Goal: Task Accomplishment & Management: Manage account settings

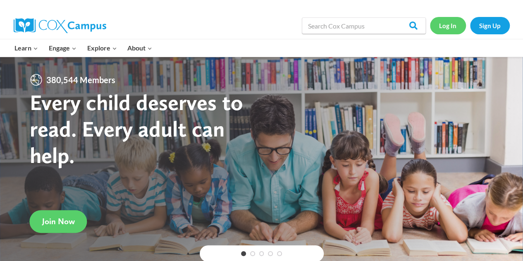
click at [449, 25] on link "Log In" at bounding box center [448, 25] width 36 height 17
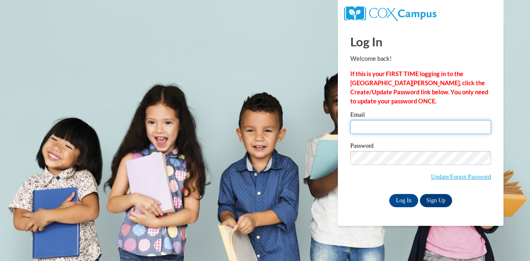
click at [387, 131] on input "Email" at bounding box center [420, 127] width 141 height 14
type input "[EMAIL_ADDRESS][PERSON_NAME][DOMAIN_NAME]"
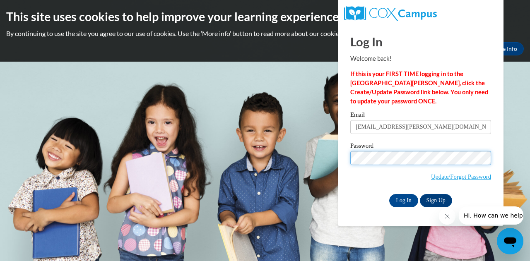
click at [389, 194] on input "Log In" at bounding box center [403, 200] width 29 height 13
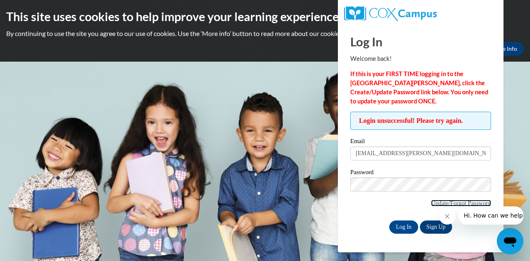
click at [439, 200] on link "Update/Forgot Password" at bounding box center [461, 203] width 60 height 7
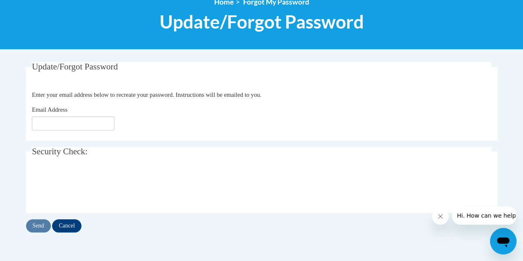
scroll to position [118, 0]
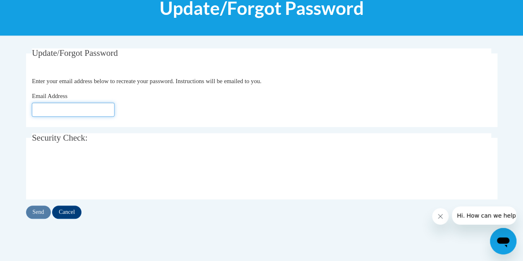
click at [70, 107] on input "Email Address" at bounding box center [73, 110] width 83 height 14
type input "[EMAIL_ADDRESS][PERSON_NAME][DOMAIN_NAME]"
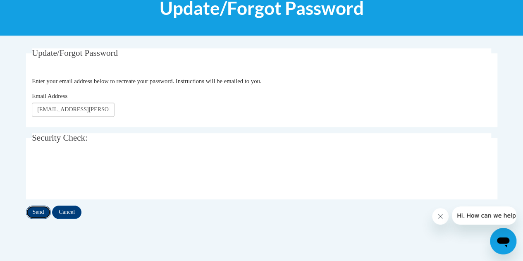
click at [39, 210] on input "Send" at bounding box center [38, 212] width 25 height 13
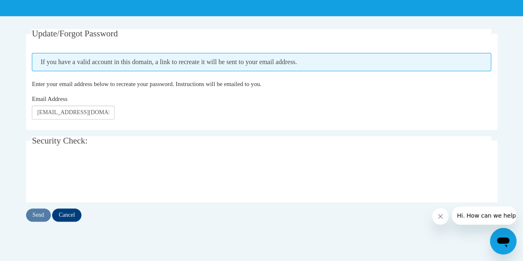
scroll to position [137, 0]
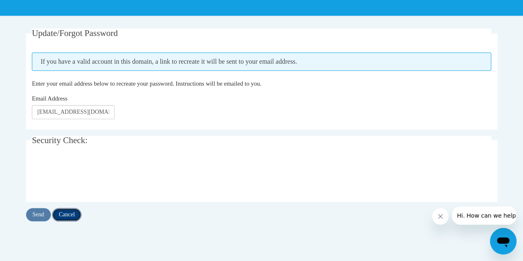
click at [70, 214] on input "Cancel" at bounding box center [66, 214] width 29 height 13
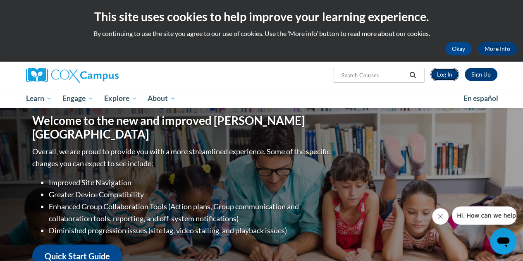
click at [450, 77] on link "Log In" at bounding box center [445, 74] width 29 height 13
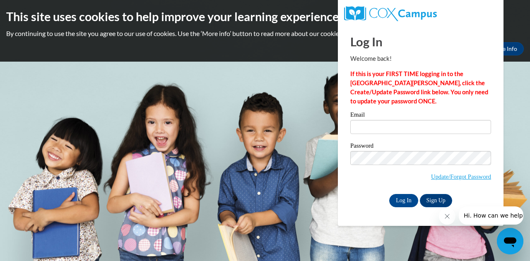
click at [419, 135] on div "Email" at bounding box center [420, 126] width 141 height 29
click at [420, 128] on input "Email" at bounding box center [420, 127] width 141 height 14
click at [401, 128] on input "Email" at bounding box center [420, 127] width 141 height 14
type input "Covert.tami@fcboe.org"
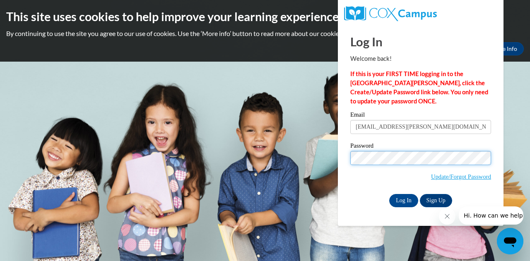
click at [389, 194] on input "Log In" at bounding box center [403, 200] width 29 height 13
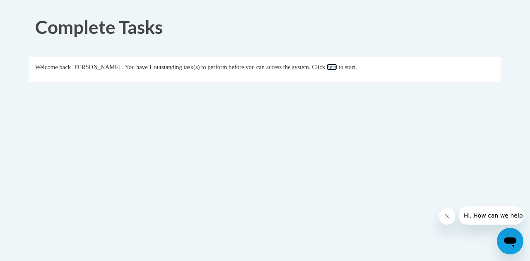
click at [337, 70] on link "here" at bounding box center [331, 67] width 10 height 7
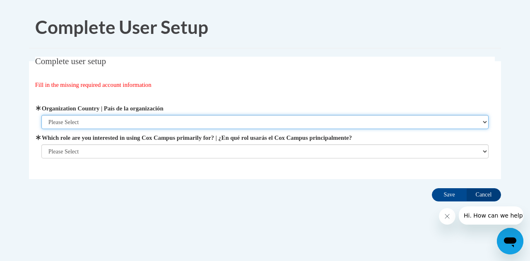
click at [229, 119] on select "Please Select [GEOGRAPHIC_DATA] | [GEOGRAPHIC_DATA] Outside of [GEOGRAPHIC_DATA…" at bounding box center [264, 122] width 447 height 14
select select "ad49bcad-a171-4b2e-b99c-48b446064914"
click at [41, 115] on select "Please Select [GEOGRAPHIC_DATA] | [GEOGRAPHIC_DATA] Outside of [GEOGRAPHIC_DATA…" at bounding box center [264, 122] width 447 height 14
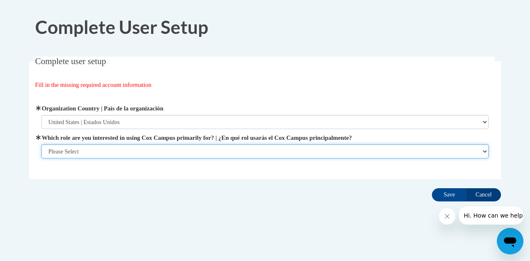
click at [222, 149] on select "Please Select College/University | Colegio/Universidad Community/Nonprofit Part…" at bounding box center [264, 151] width 447 height 14
select select "fbf2d438-af2f-41f8-98f1-81c410e29de3"
click at [41, 158] on select "Please Select College/University | Colegio/Universidad Community/Nonprofit Part…" at bounding box center [264, 151] width 447 height 14
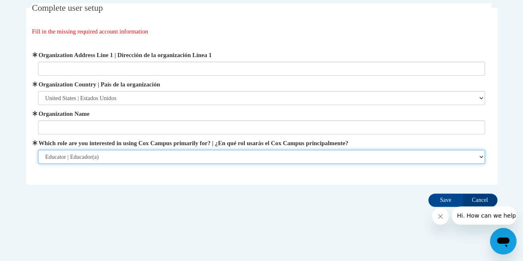
scroll to position [58, 0]
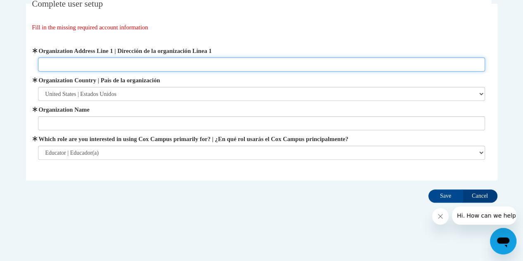
click at [150, 66] on input "Organization Address Line 1 | Dirección de la organización Línea 1" at bounding box center [261, 65] width 447 height 14
type input "[STREET_ADDRESS]"
type input "[GEOGRAPHIC_DATA]"
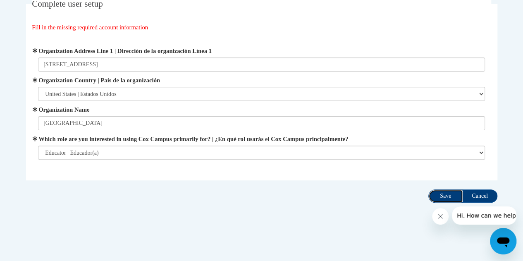
click at [441, 194] on input "Save" at bounding box center [446, 196] width 35 height 13
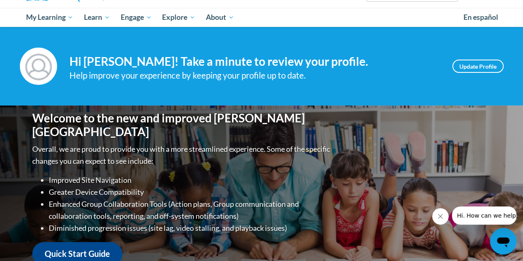
scroll to position [79, 0]
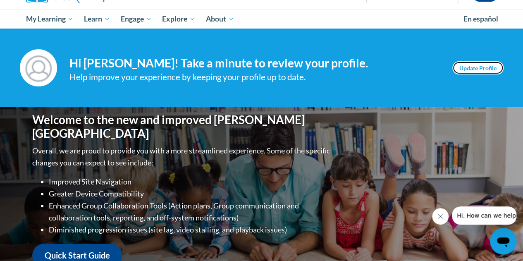
click at [463, 67] on link "Update Profile" at bounding box center [478, 67] width 51 height 13
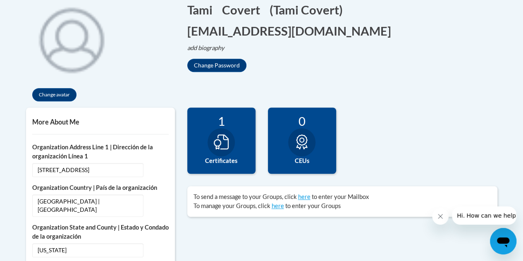
scroll to position [191, 0]
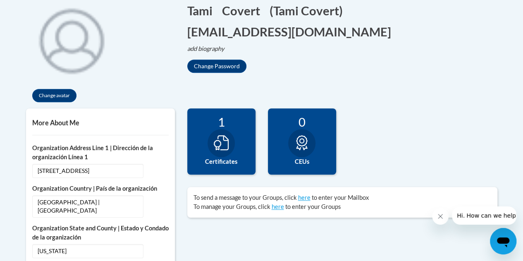
click at [229, 150] on div at bounding box center [221, 143] width 27 height 28
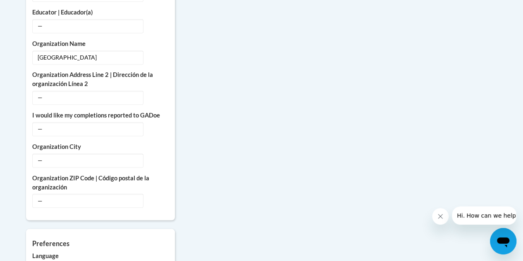
scroll to position [610, 0]
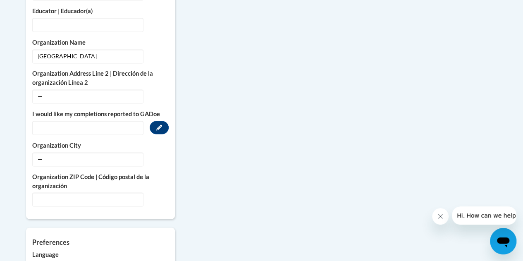
click at [122, 121] on span "—" at bounding box center [87, 128] width 111 height 14
click at [158, 125] on icon "Custom profile fields" at bounding box center [159, 128] width 6 height 6
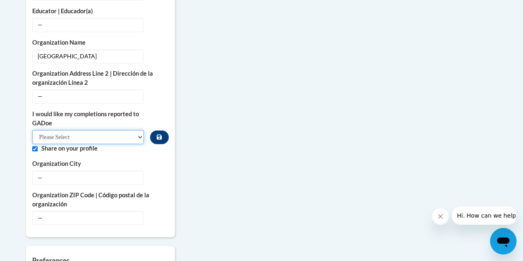
click at [130, 130] on select "Please Select Yes No" at bounding box center [88, 137] width 112 height 14
select select "603ba6f8-c7dd-435b-84cd-d4c8cfb77024"
click at [32, 130] on select "Please Select Yes No" at bounding box center [88, 137] width 112 height 14
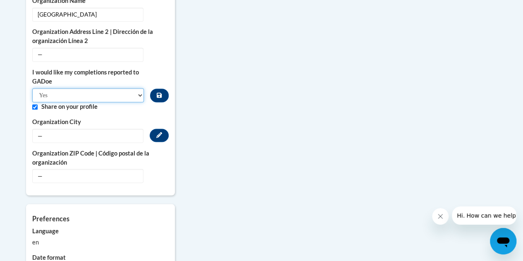
scroll to position [660, 0]
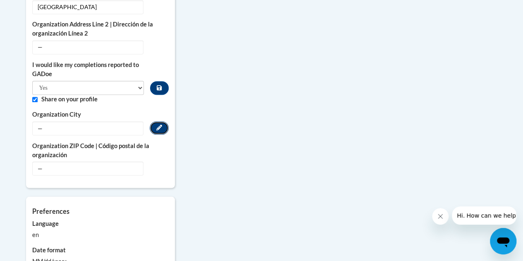
click at [155, 121] on button "Edit" at bounding box center [159, 127] width 19 height 13
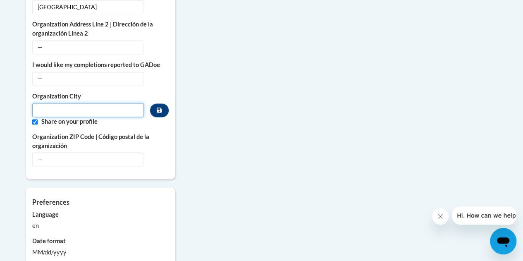
click at [123, 103] on input "Metadata input" at bounding box center [88, 110] width 112 height 14
type input "Fayetteville"
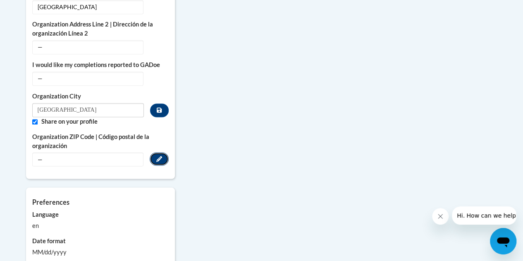
click at [156, 152] on button "Edit" at bounding box center [159, 158] width 19 height 13
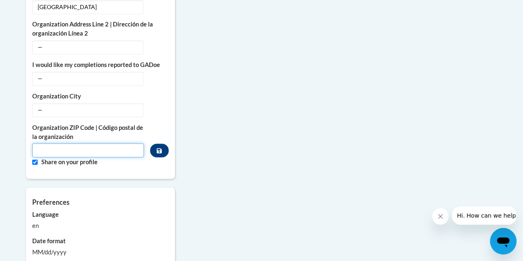
click at [122, 143] on input "Metadata input" at bounding box center [88, 150] width 112 height 14
type input "30214"
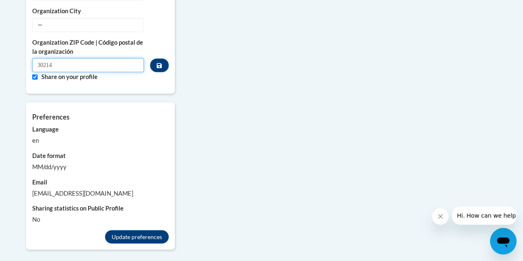
scroll to position [759, 0]
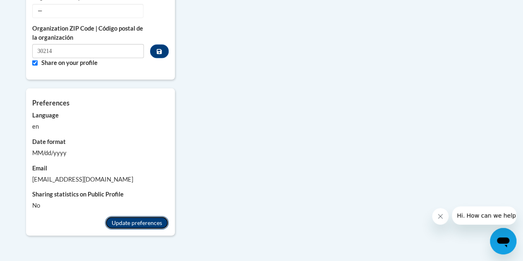
click at [137, 216] on button "Update preferences" at bounding box center [137, 222] width 64 height 13
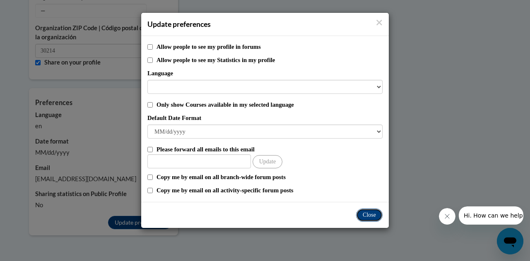
click at [364, 211] on button "Close" at bounding box center [369, 215] width 26 height 13
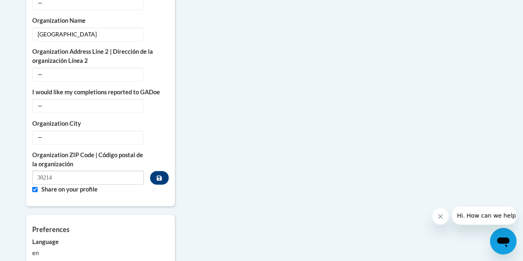
scroll to position [633, 0]
click at [163, 98] on button "Edit" at bounding box center [159, 104] width 19 height 13
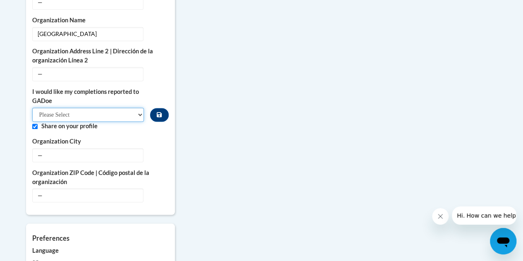
click at [119, 108] on select "Please Select Yes No" at bounding box center [88, 115] width 112 height 14
select select "603ba6f8-c7dd-435b-84cd-d4c8cfb77024"
click at [32, 108] on select "Please Select Yes No" at bounding box center [88, 115] width 112 height 14
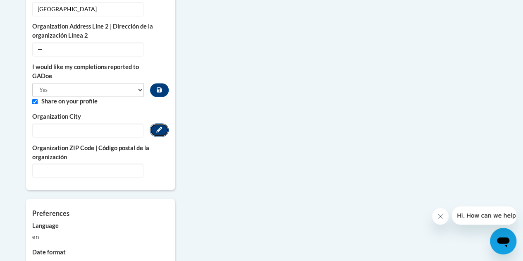
click at [163, 123] on button "Edit" at bounding box center [159, 129] width 19 height 13
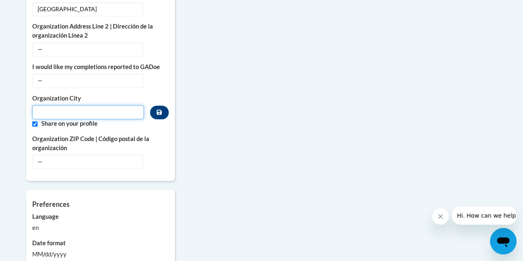
click at [109, 105] on input "Metadata input" at bounding box center [88, 112] width 112 height 14
type input "Fayetteville"
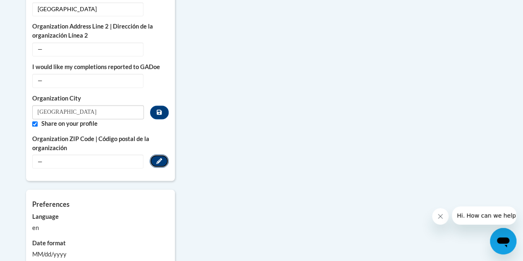
click at [158, 158] on icon "Custom profile fields" at bounding box center [159, 161] width 6 height 6
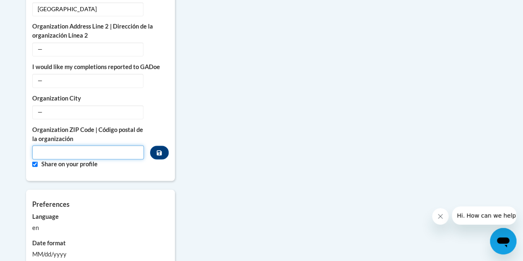
click at [133, 145] on input "Metadata input" at bounding box center [88, 152] width 112 height 14
type input "30214"
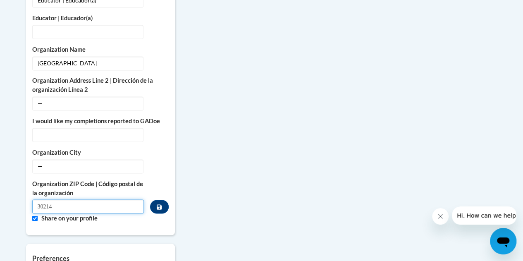
scroll to position [604, 0]
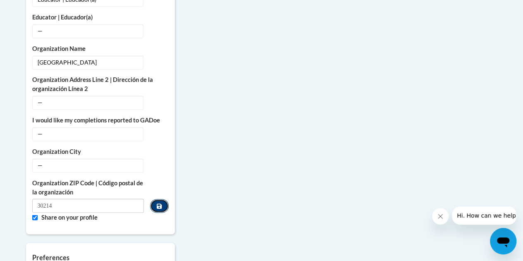
click at [161, 199] on button "Custom profile fields" at bounding box center [159, 206] width 18 height 14
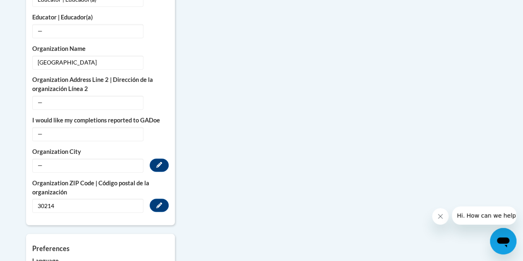
click at [141, 158] on span "—" at bounding box center [87, 165] width 111 height 14
click at [155, 158] on button "Edit" at bounding box center [159, 164] width 19 height 13
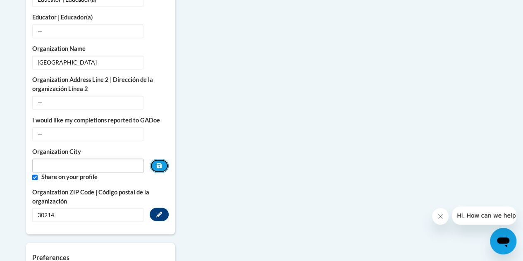
click at [155, 159] on button "Custom profile fields" at bounding box center [159, 166] width 18 height 14
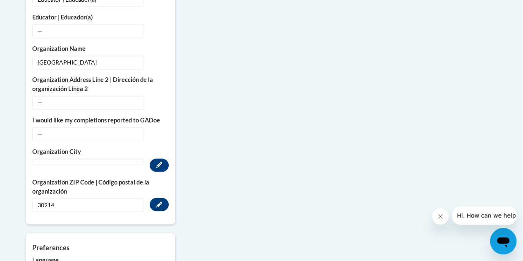
click at [129, 158] on div "Edit" at bounding box center [100, 164] width 137 height 13
click at [130, 158] on span "Custom profile fields" at bounding box center [87, 161] width 111 height 6
click at [157, 162] on icon "Custom profile fields" at bounding box center [159, 165] width 6 height 6
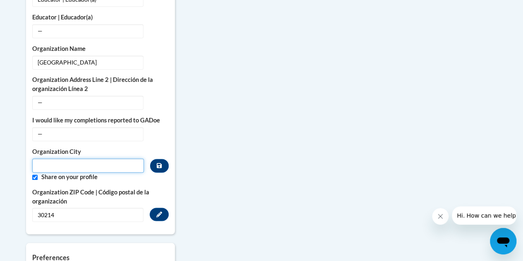
click at [128, 158] on input "Metadata input" at bounding box center [88, 165] width 112 height 14
type input "Fayetteville"
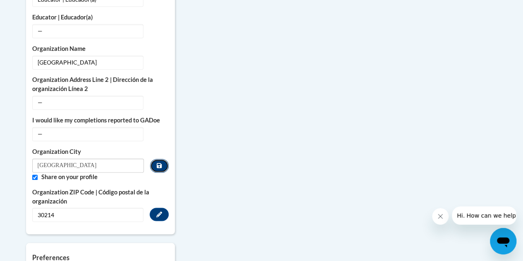
click at [161, 163] on icon "Custom profile fields" at bounding box center [159, 166] width 5 height 6
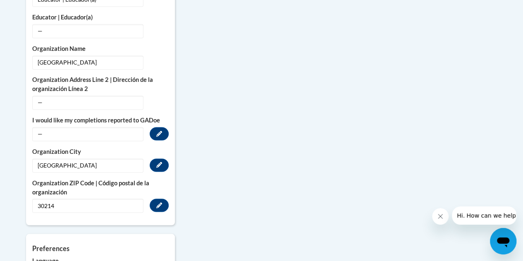
click at [134, 127] on span "—" at bounding box center [87, 134] width 111 height 14
click at [166, 127] on button "Edit" at bounding box center [159, 133] width 19 height 13
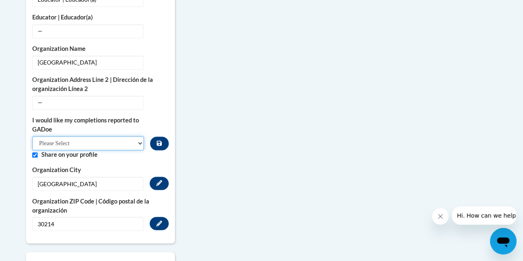
click at [130, 136] on select "Please Select Yes No" at bounding box center [88, 143] width 112 height 14
select select "603ba6f8-c7dd-435b-84cd-d4c8cfb77024"
click at [32, 136] on select "Please Select Yes No" at bounding box center [88, 143] width 112 height 14
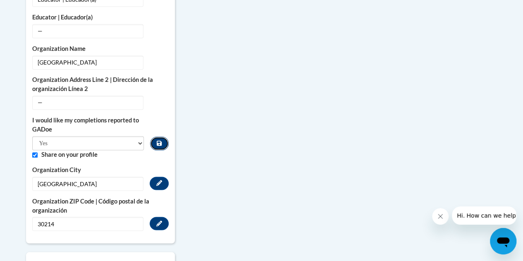
click at [160, 141] on icon "Custom profile fields" at bounding box center [159, 143] width 5 height 5
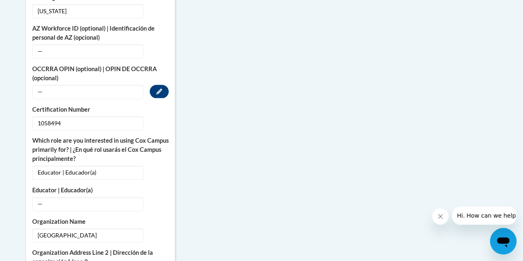
scroll to position [432, 0]
click at [122, 197] on span "—" at bounding box center [87, 204] width 111 height 14
click at [157, 200] on icon "Custom profile fields" at bounding box center [159, 203] width 6 height 6
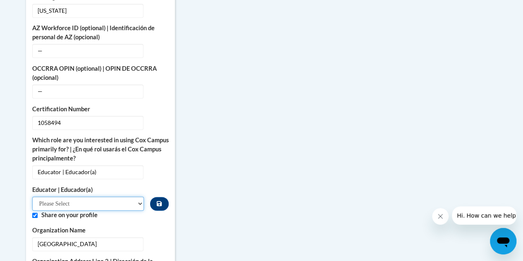
click at [137, 197] on select "Please Select Early Learning/Daycare Teacher/Family Home Care Provider | Maestr…" at bounding box center [88, 204] width 112 height 14
click at [32, 197] on select "Please Select Early Learning/Daycare Teacher/Family Home Care Provider | Maestr…" at bounding box center [88, 204] width 112 height 14
click at [134, 197] on select "Please Select Early Learning/Daycare Teacher/Family Home Care Provider | Maestr…" at bounding box center [88, 204] width 112 height 14
select select "8e40623d-54d0-45cd-9f92-5df65cd3f8cf"
click at [32, 197] on select "Please Select Early Learning/Daycare Teacher/Family Home Care Provider | Maestr…" at bounding box center [88, 204] width 112 height 14
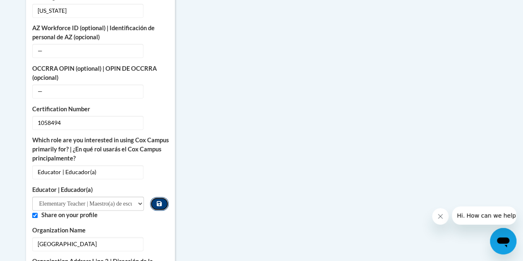
click at [160, 201] on icon "Custom profile fields" at bounding box center [159, 203] width 5 height 5
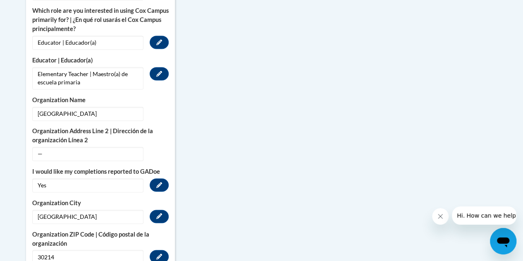
scroll to position [564, 0]
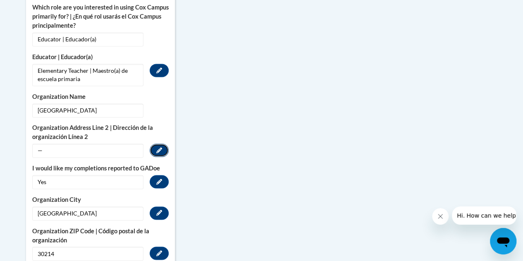
click at [156, 144] on button "Edit" at bounding box center [159, 150] width 19 height 13
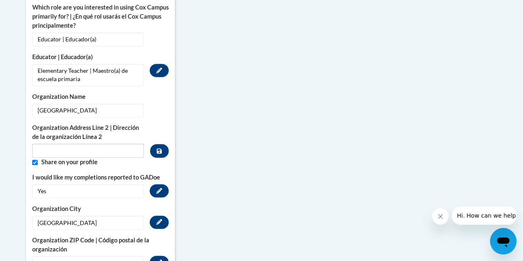
click at [132, 132] on span "Organization Address Line 2 | Dirección de la organización Línea 2" at bounding box center [88, 140] width 112 height 34
click at [127, 144] on input "Metadata input" at bounding box center [88, 151] width 112 height 14
type input "490 Hood Ave"
click at [156, 144] on button "Custom profile fields" at bounding box center [159, 151] width 18 height 14
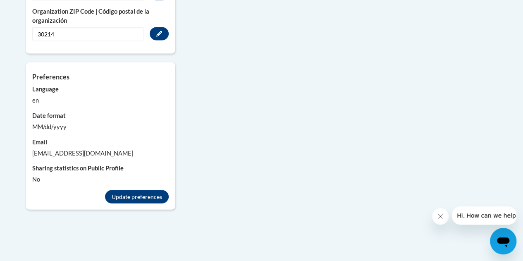
scroll to position [785, 0]
